Goal: Navigation & Orientation: Find specific page/section

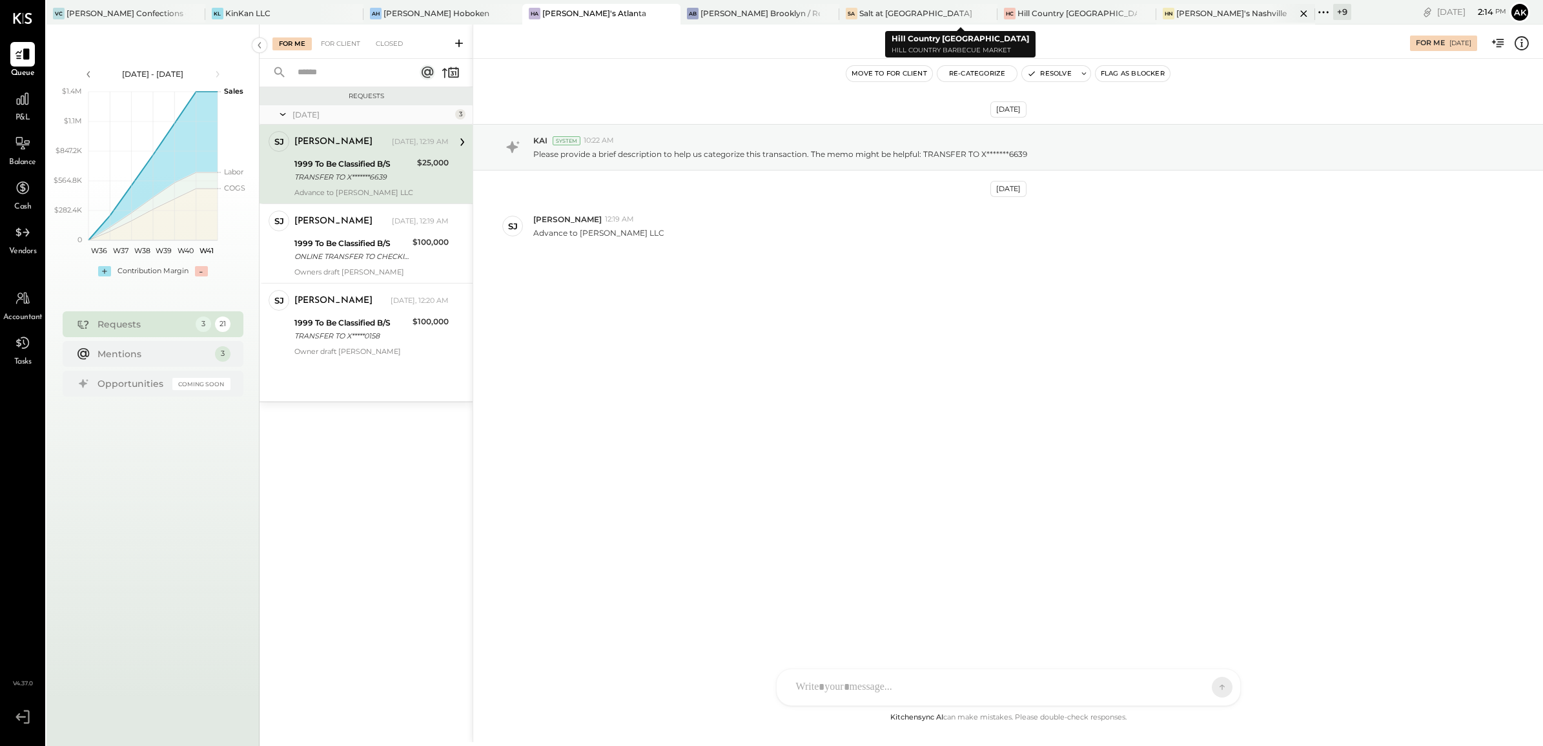
click at [1177, 8] on div "[PERSON_NAME]'s Nashville" at bounding box center [1232, 13] width 110 height 11
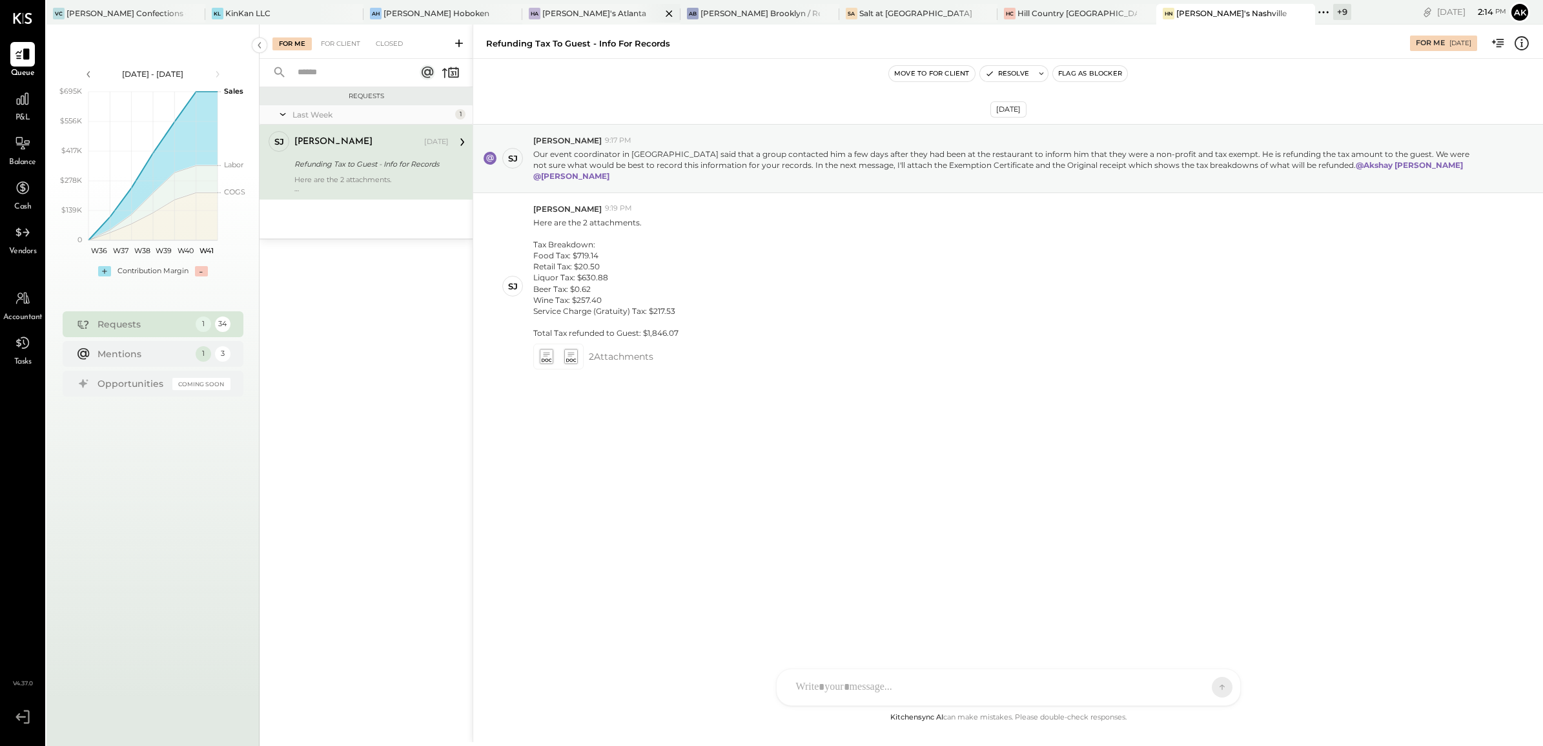
click at [542, 8] on div "[PERSON_NAME]'s Atlanta" at bounding box center [594, 13] width 104 height 11
